Goal: Task Accomplishment & Management: Use online tool/utility

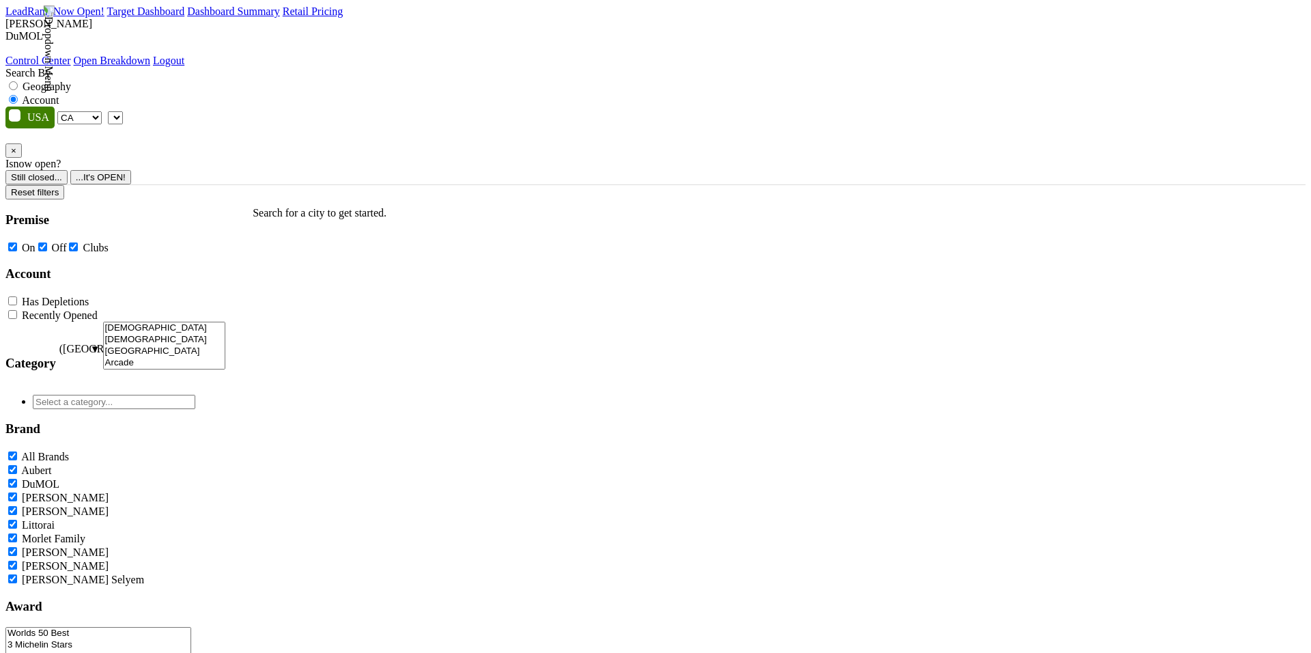
select select "CA"
select select
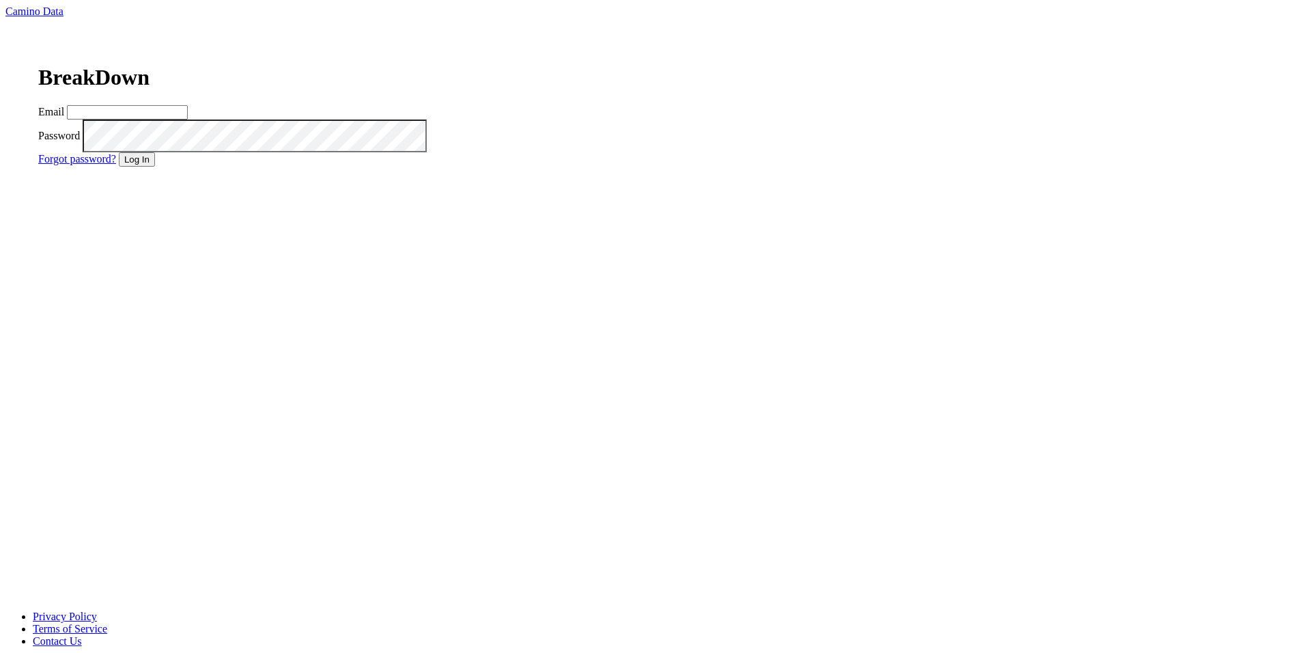
click at [188, 119] on input "Email" at bounding box center [127, 112] width 121 height 14
type input "matt@dumol.com"
click at [481, 199] on div "BreakDown Email matt@dumol.com Password Forgot password? Log In" at bounding box center [242, 109] width 475 height 182
click at [155, 167] on button "Log In" at bounding box center [137, 159] width 36 height 14
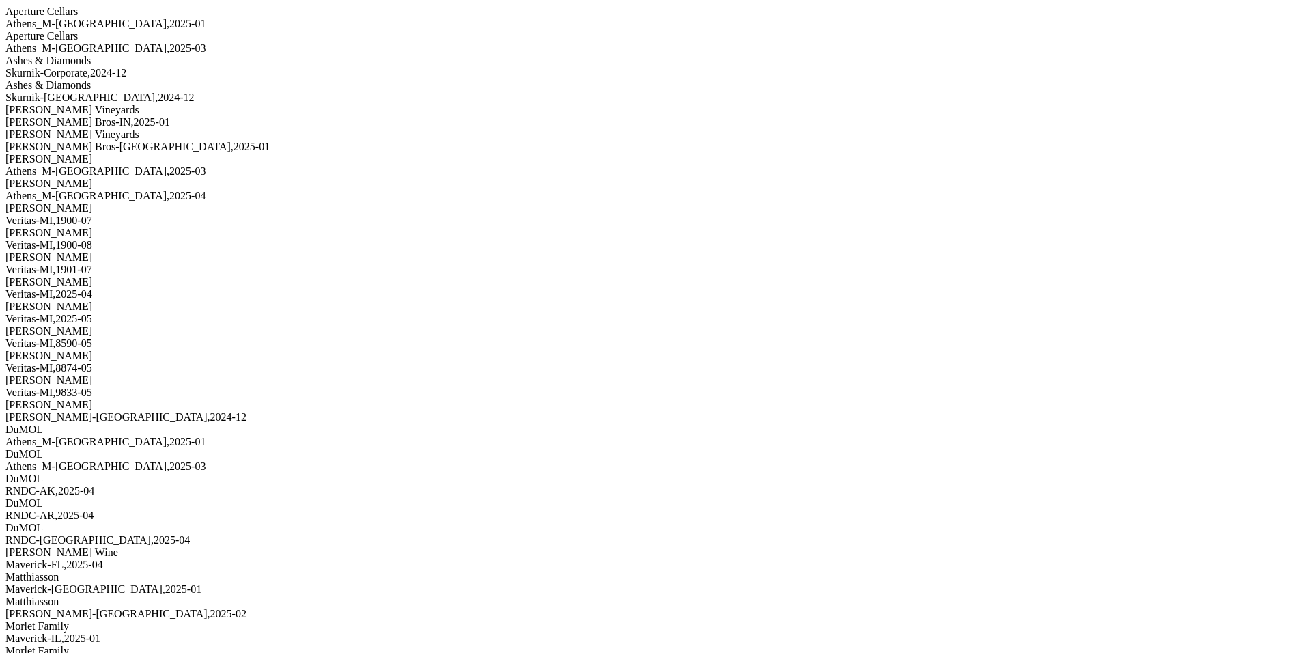
click at [127, 177] on div "Dalla Valle Athens_M-TN , 2025 - 03" at bounding box center [655, 165] width 1300 height 25
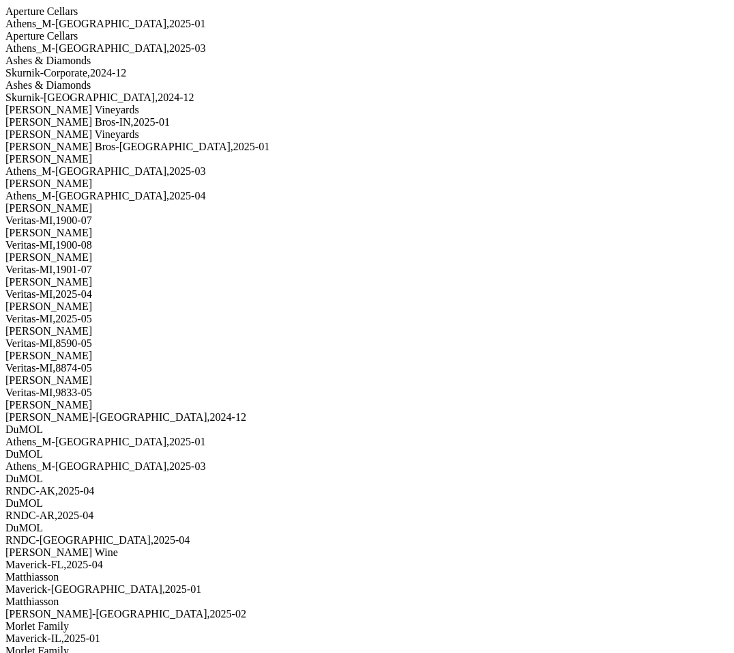
click at [190, 104] on div "Ashes & Diamonds Skurnik-[GEOGRAPHIC_DATA] , 2024 - 12" at bounding box center [367, 91] width 724 height 25
click at [175, 67] on div "Ashes & Diamonds" at bounding box center [367, 61] width 724 height 12
